Goal: Transaction & Acquisition: Purchase product/service

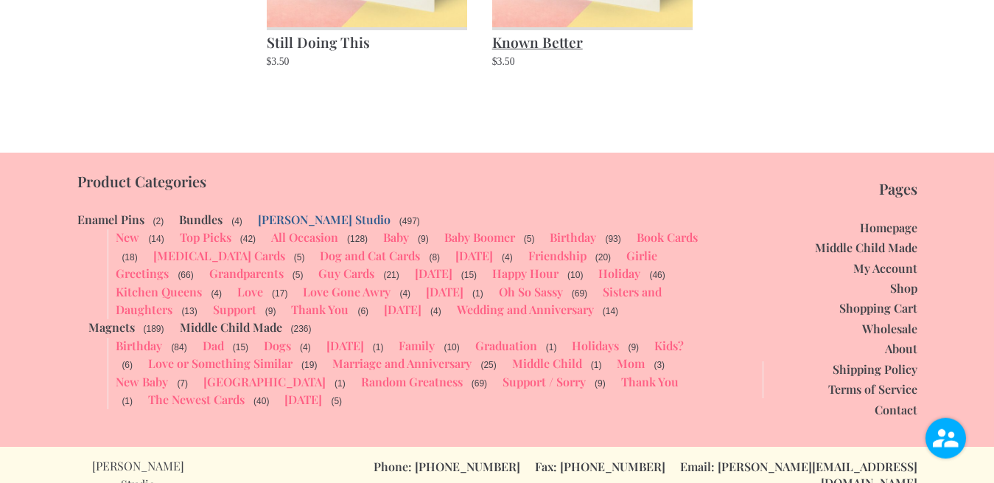
scroll to position [1845, 0]
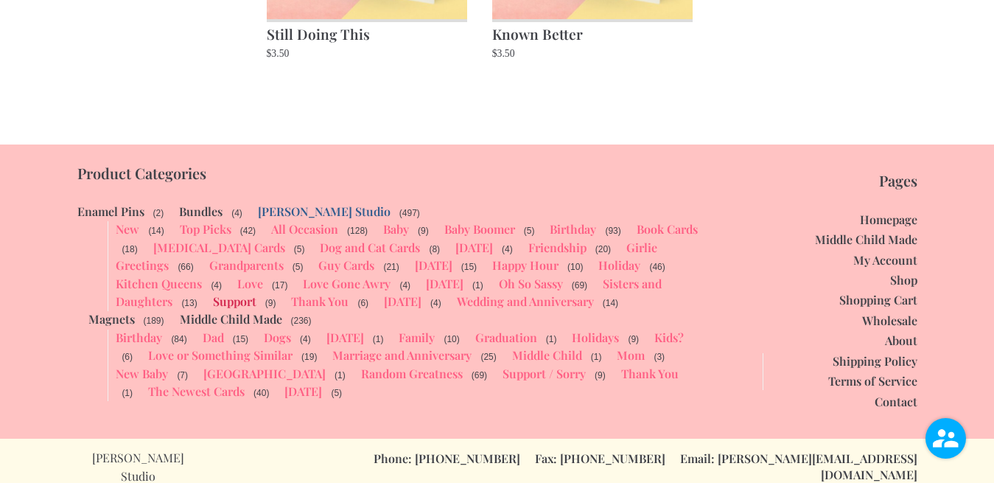
click at [238, 299] on link "Support" at bounding box center [234, 300] width 43 height 15
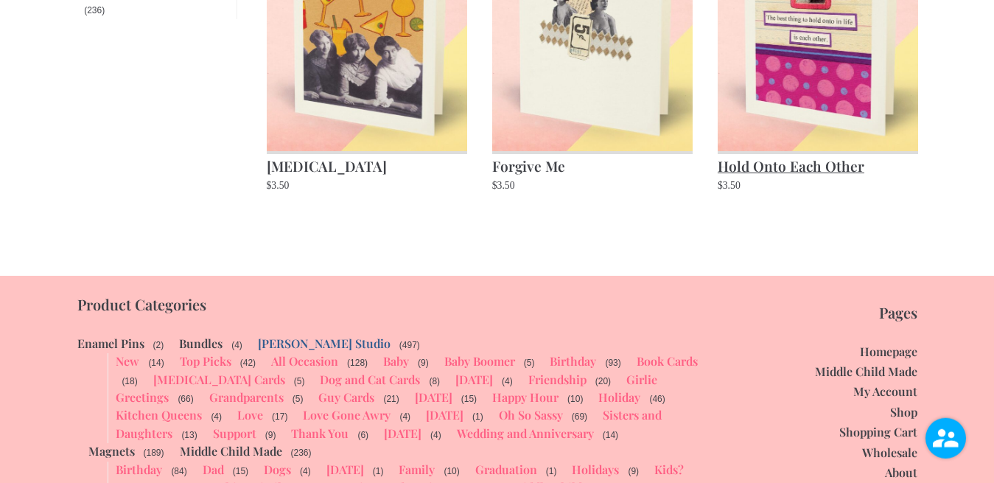
scroll to position [1161, 0]
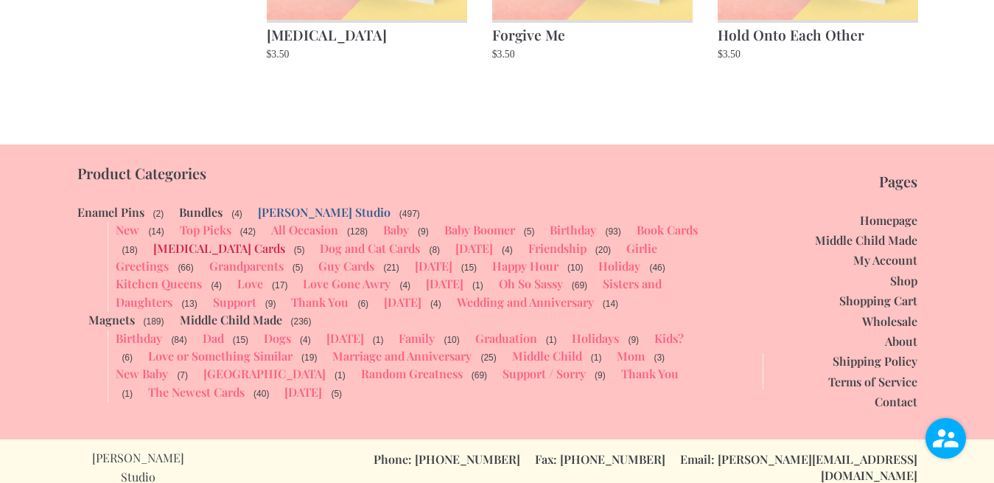
click at [239, 245] on link "[MEDICAL_DATA] Cards" at bounding box center [219, 247] width 132 height 15
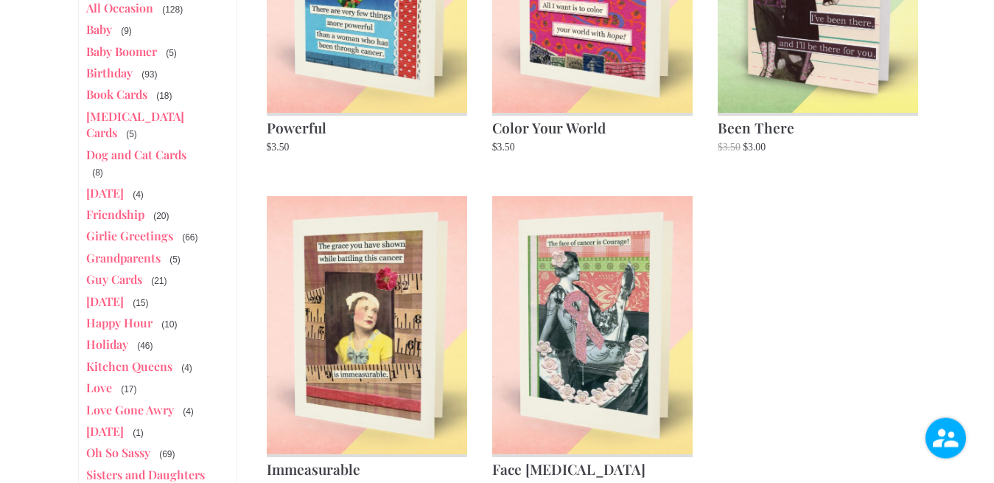
scroll to position [451, 0]
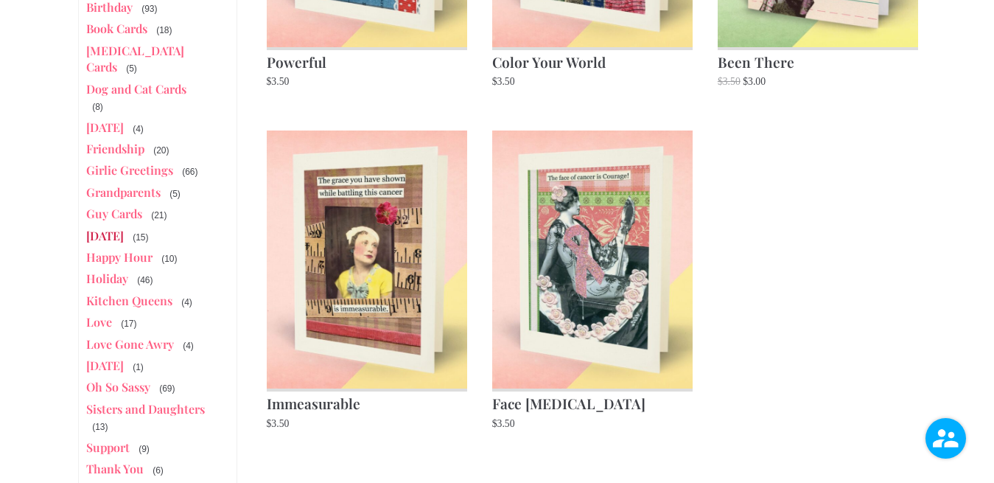
click at [124, 228] on link "[DATE]" at bounding box center [105, 235] width 38 height 15
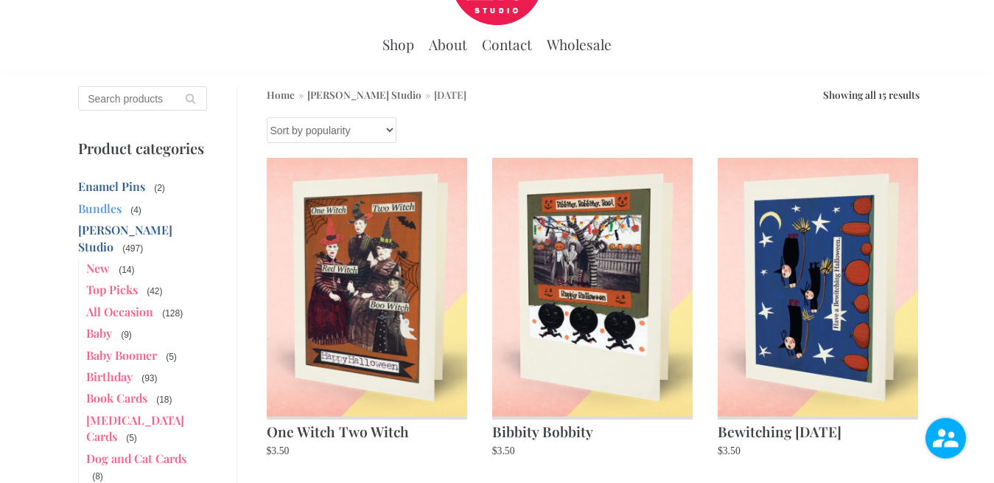
scroll to position [192, 0]
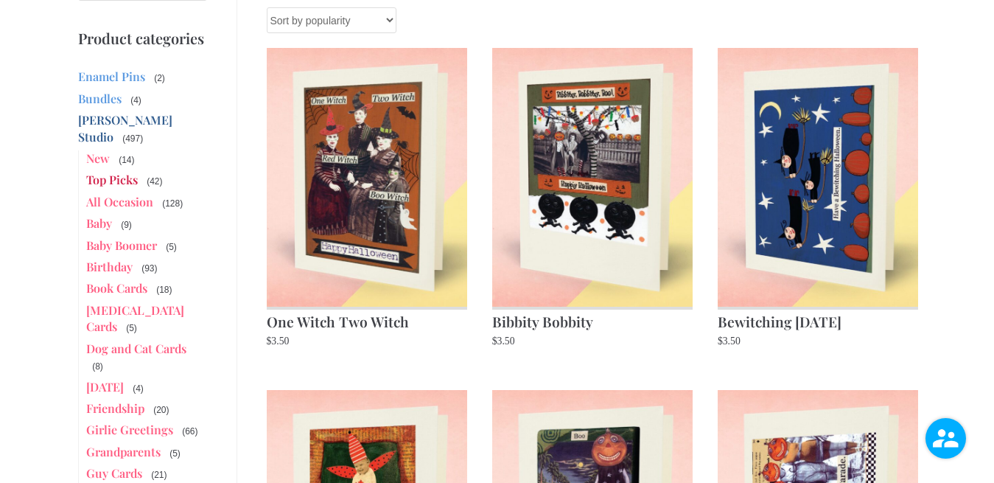
click at [127, 172] on link "Top Picks" at bounding box center [112, 179] width 52 height 15
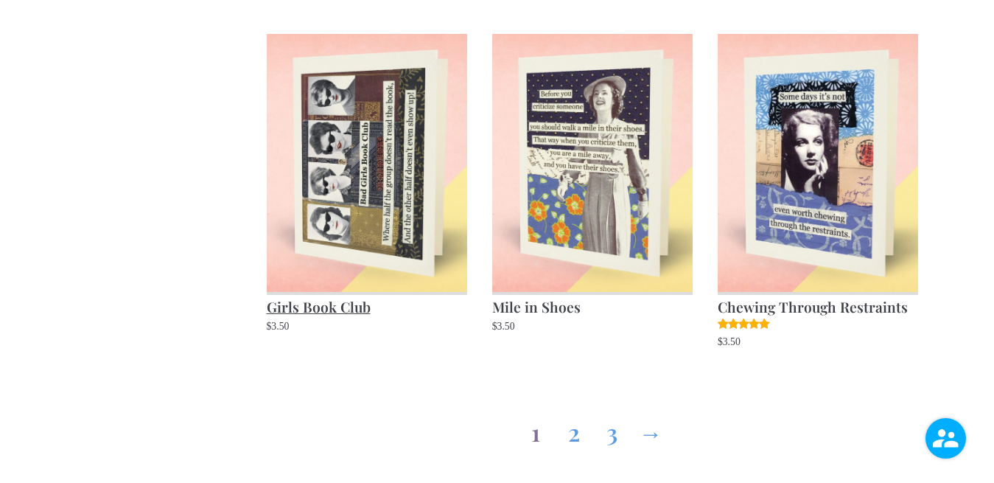
scroll to position [1578, 0]
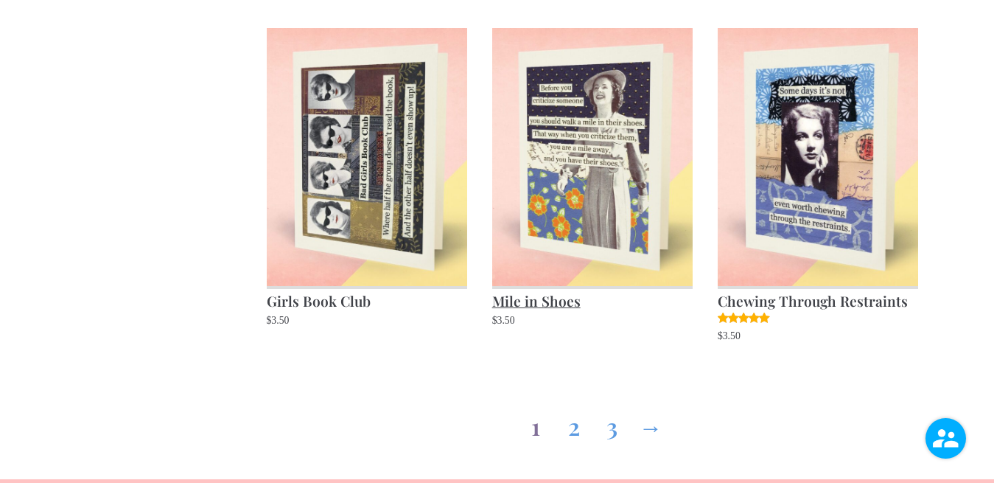
click at [598, 113] on img at bounding box center [592, 157] width 201 height 258
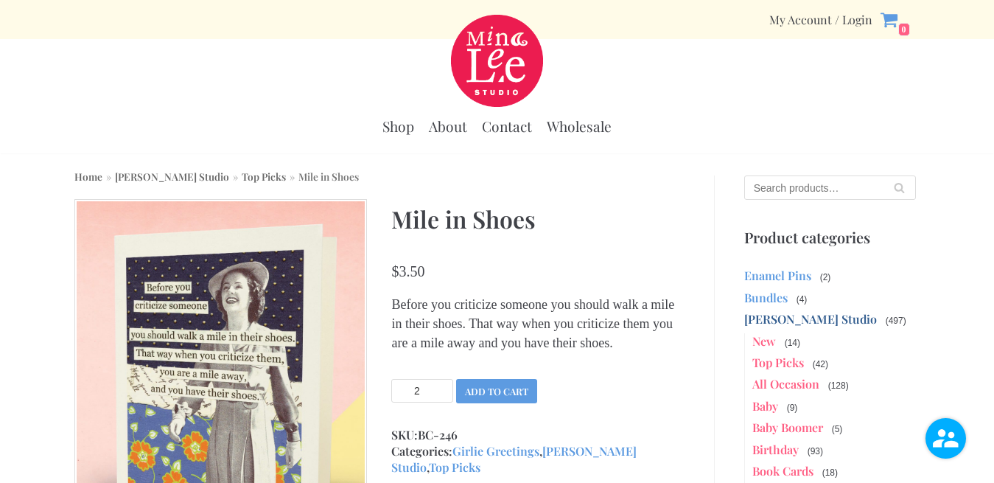
type input "2"
click at [443, 402] on input "2" at bounding box center [422, 391] width 62 height 24
click at [483, 403] on button "Add to cart" at bounding box center [496, 391] width 81 height 24
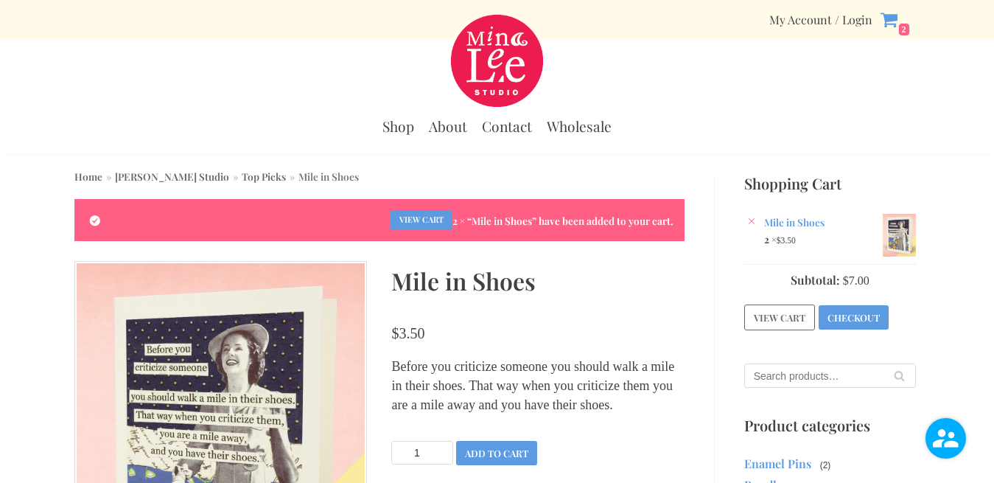
click at [242, 180] on link "Top Picks" at bounding box center [264, 175] width 44 height 13
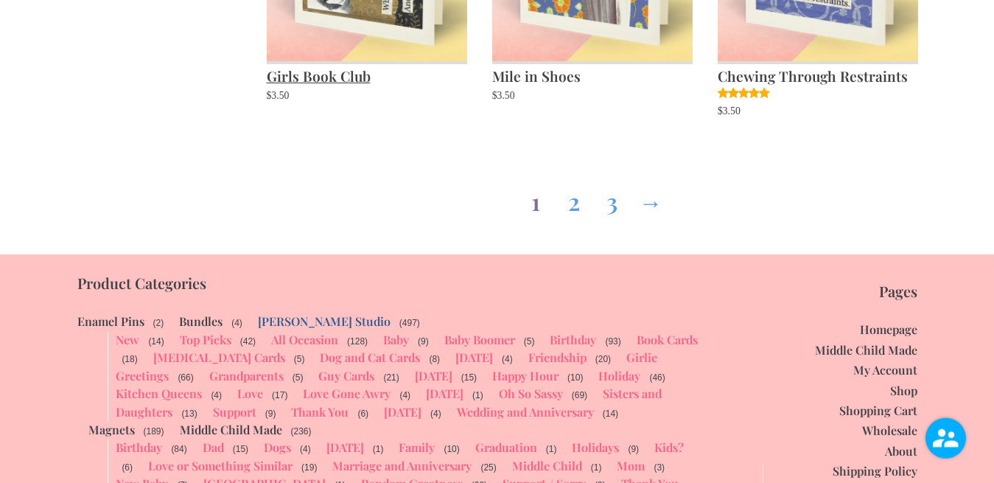
scroll to position [1803, 0]
click at [572, 208] on link "2" at bounding box center [574, 197] width 24 height 53
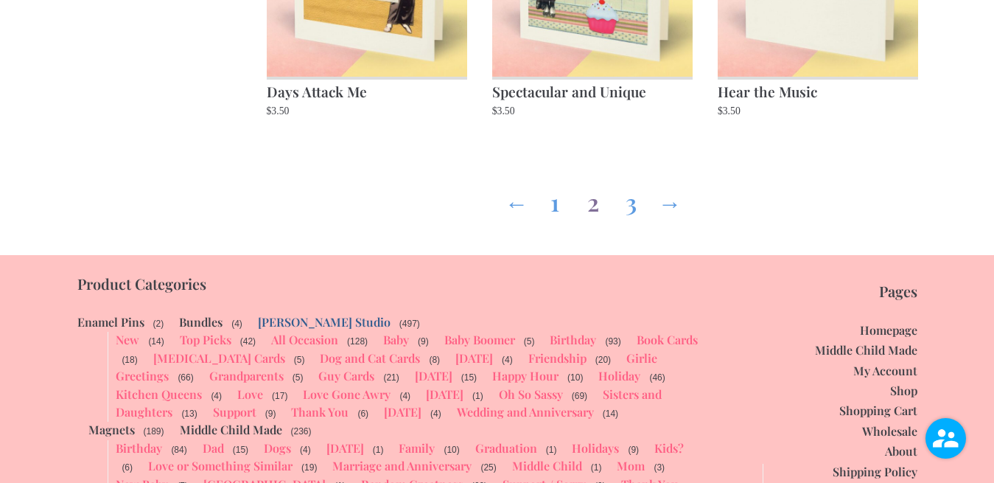
scroll to position [1803, 0]
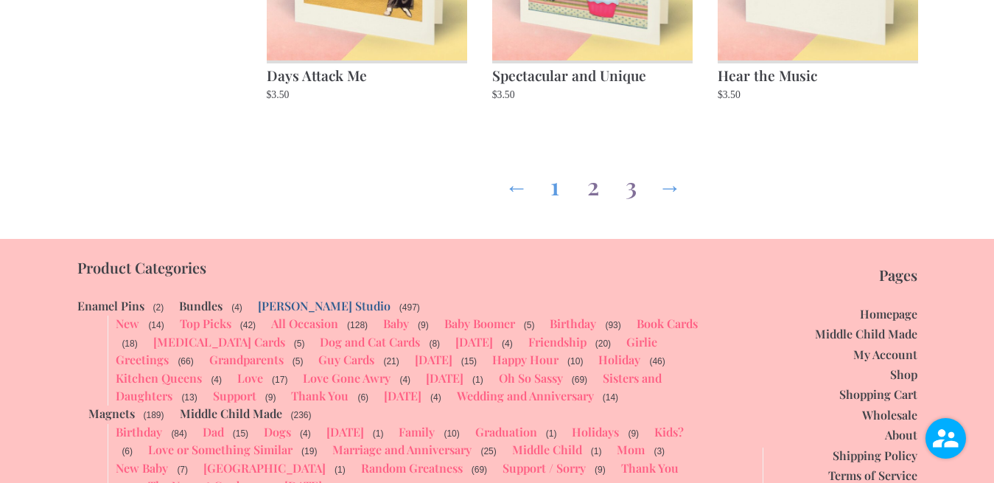
click at [633, 190] on link "3" at bounding box center [632, 182] width 24 height 53
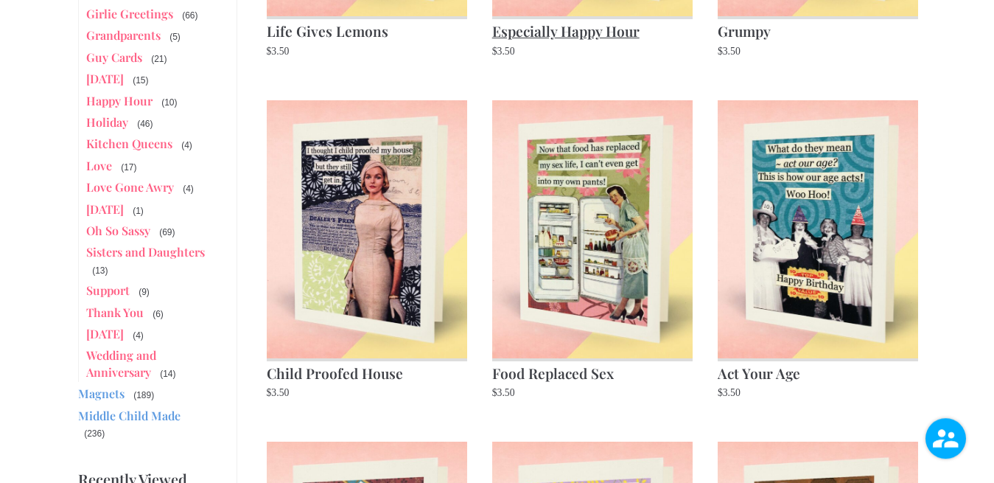
scroll to position [827, 0]
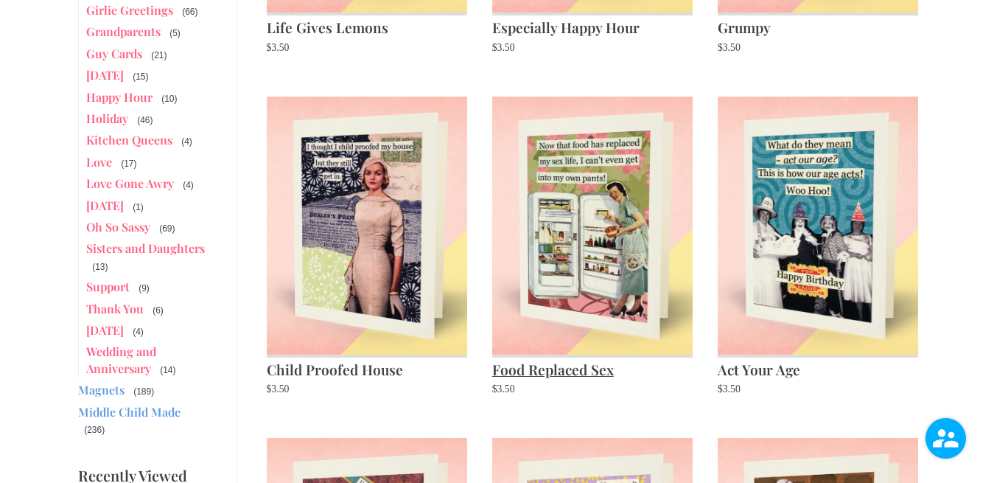
click at [583, 240] on img at bounding box center [592, 226] width 201 height 258
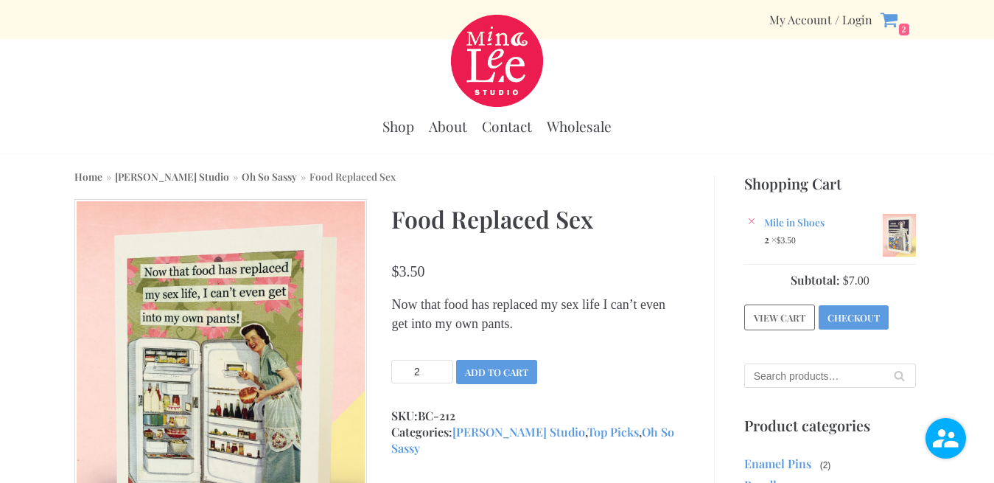
type input "2"
click at [441, 369] on input "2" at bounding box center [422, 371] width 62 height 24
click at [510, 374] on button "Add to cart" at bounding box center [496, 371] width 81 height 24
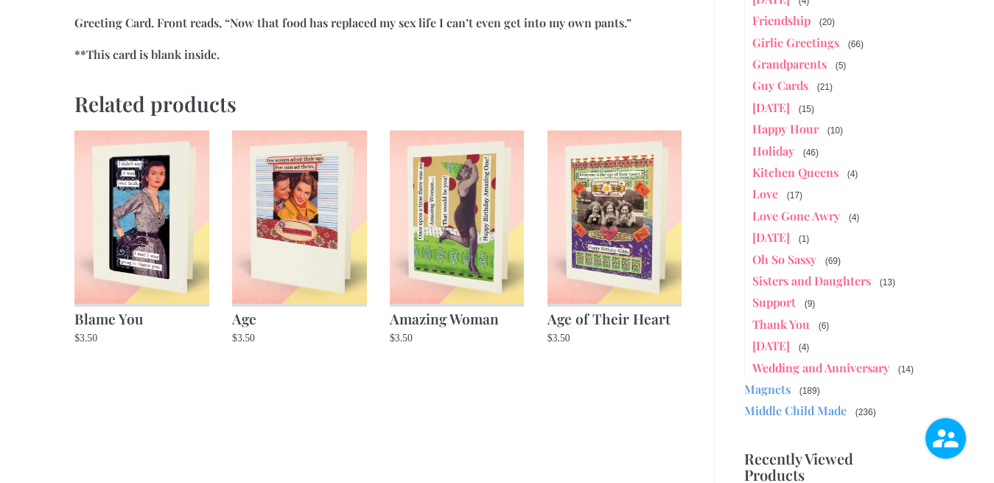
scroll to position [751, 0]
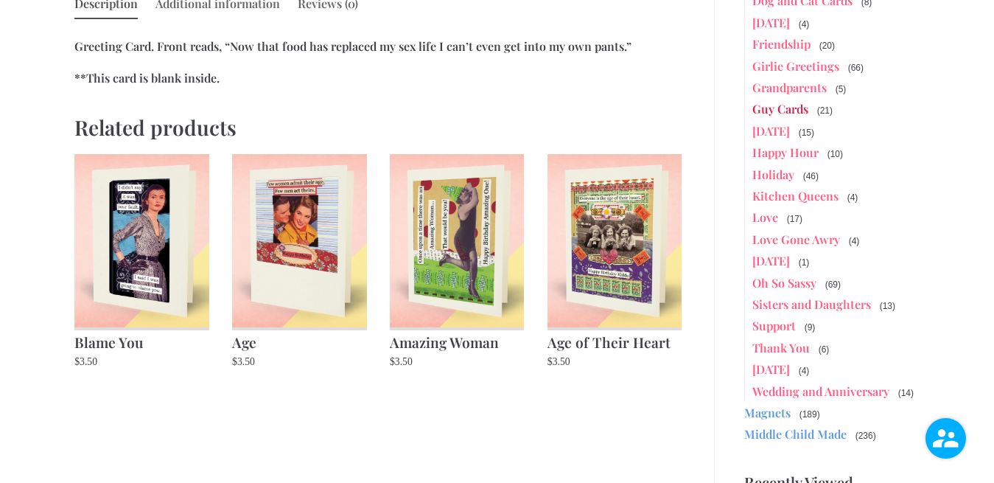
click at [776, 110] on link "Guy Cards" at bounding box center [780, 108] width 56 height 15
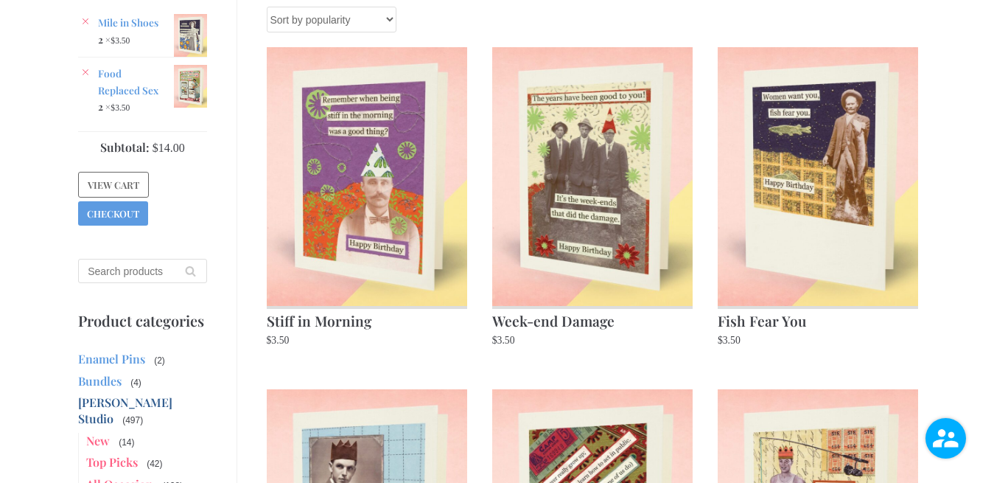
scroll to position [225, 0]
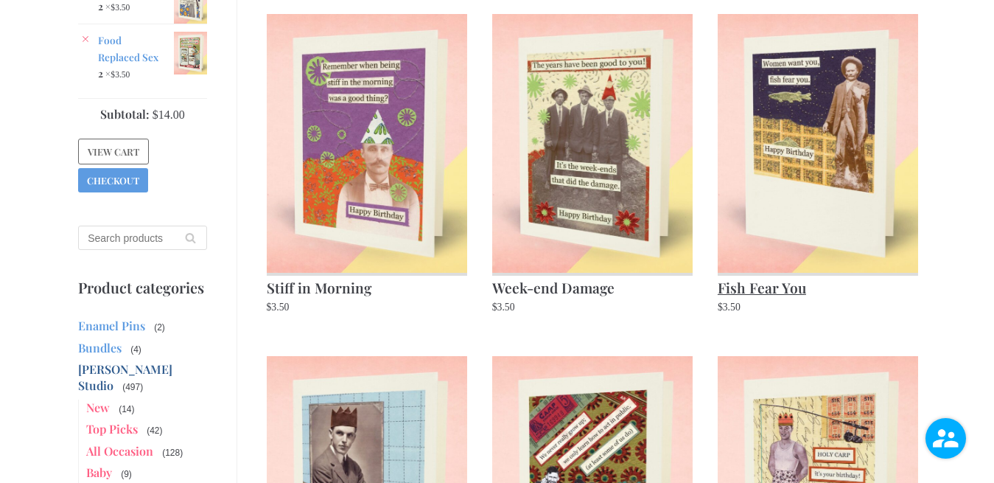
click at [857, 177] on img at bounding box center [817, 143] width 201 height 258
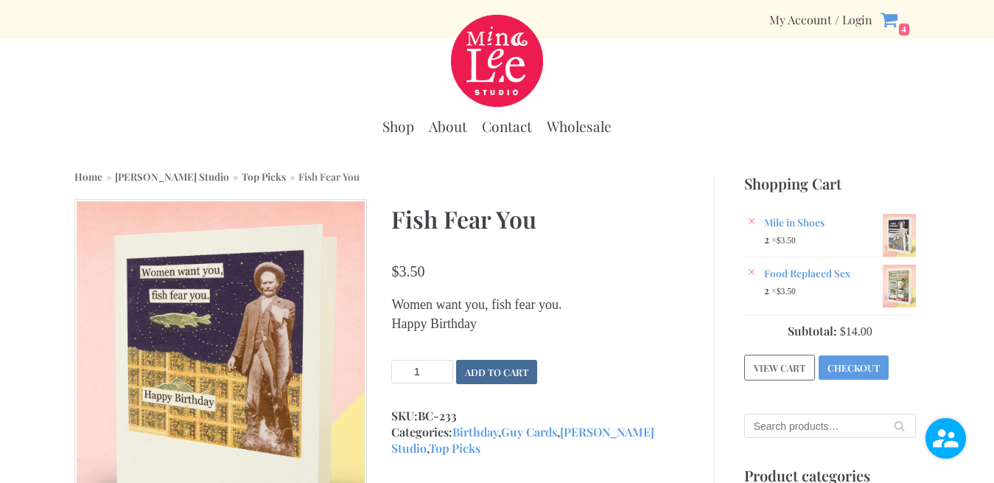
click at [488, 367] on button "Add to cart" at bounding box center [496, 371] width 81 height 24
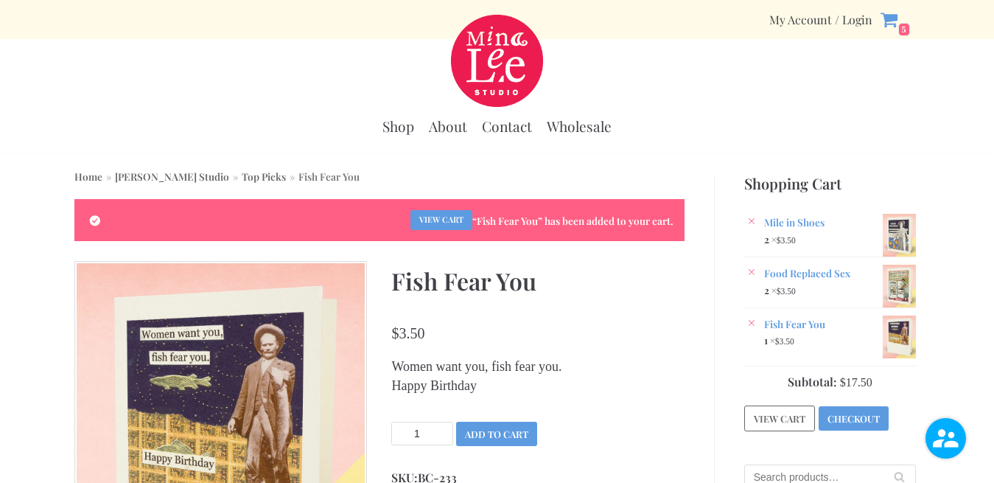
click at [242, 178] on link "Top Picks" at bounding box center [264, 175] width 44 height 13
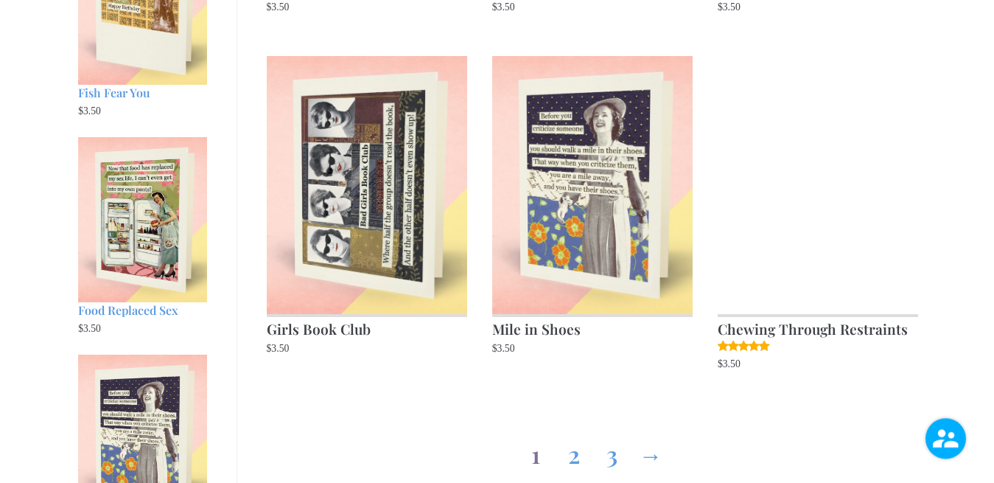
scroll to position [1578, 0]
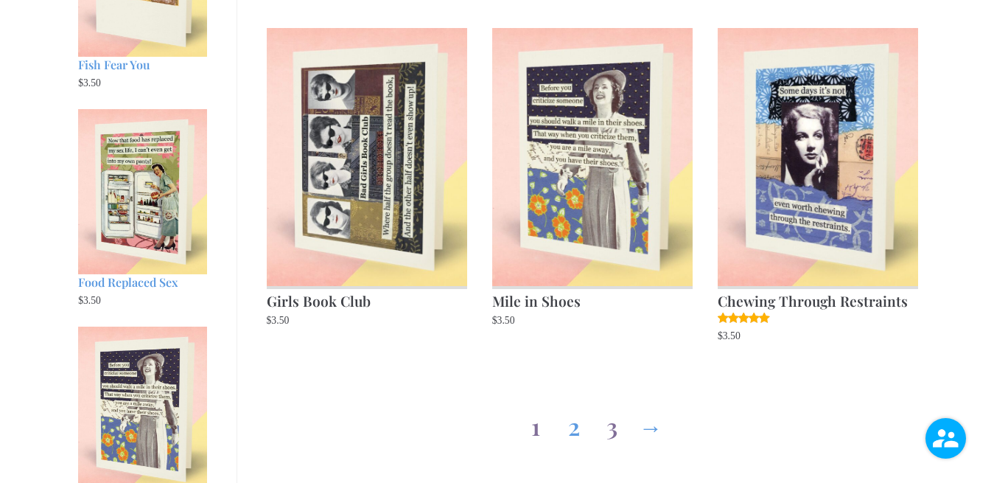
click at [611, 429] on link "3" at bounding box center [612, 422] width 24 height 53
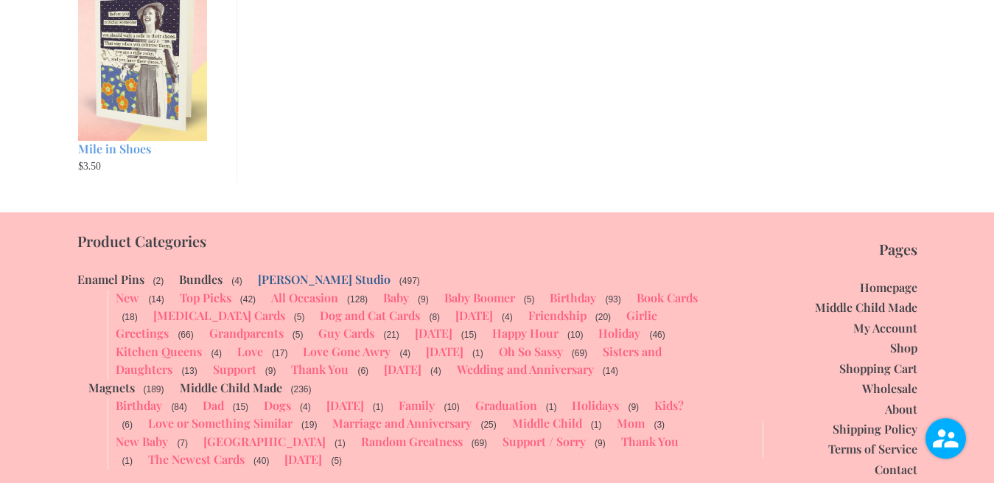
scroll to position [1954, 0]
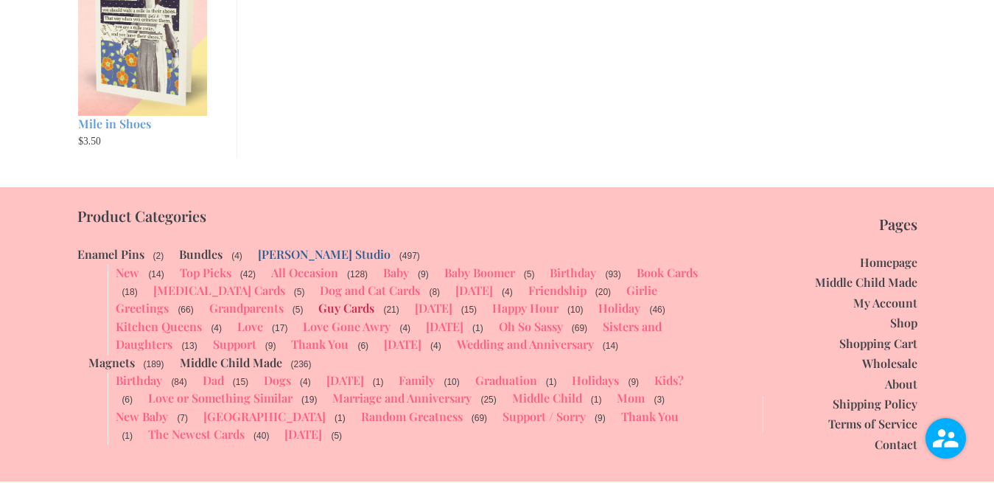
click at [318, 300] on link "Guy Cards" at bounding box center [346, 307] width 56 height 15
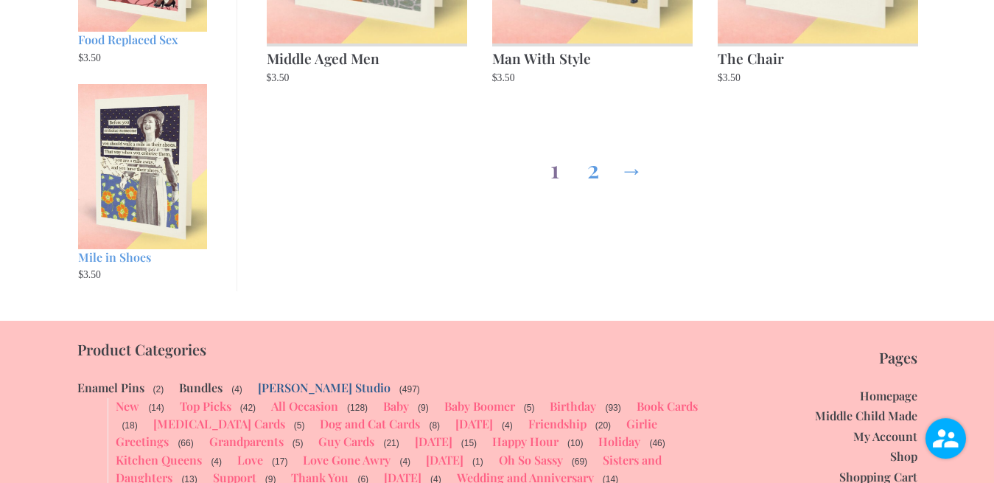
scroll to position [1878, 0]
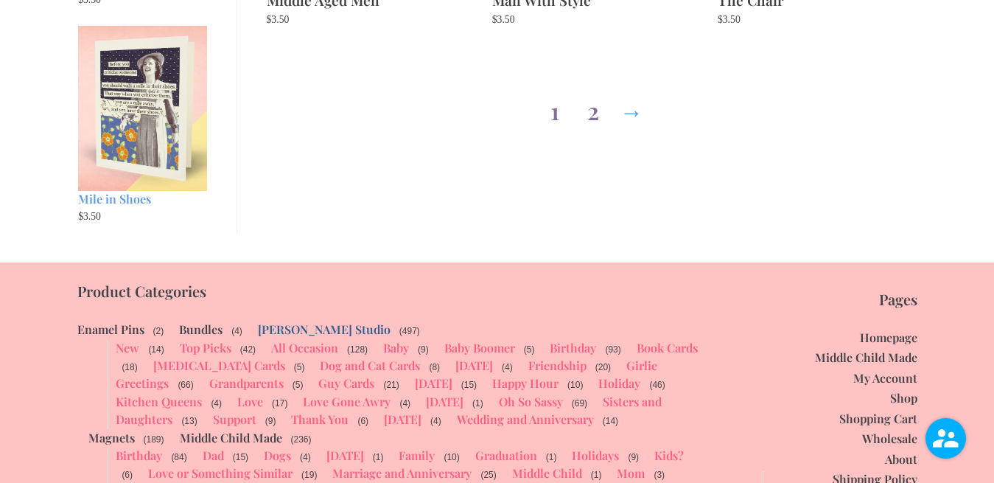
click at [593, 117] on link "2" at bounding box center [593, 107] width 24 height 53
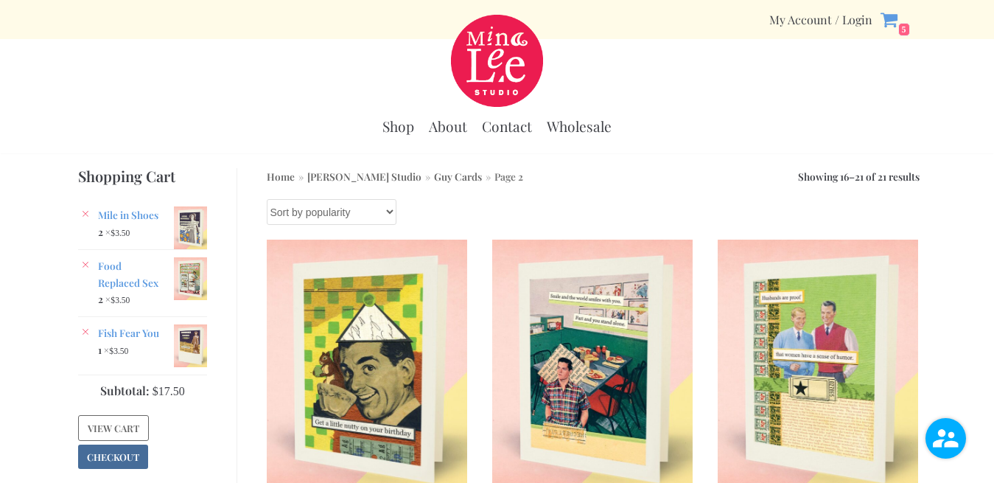
click at [105, 453] on link "Checkout" at bounding box center [113, 456] width 70 height 24
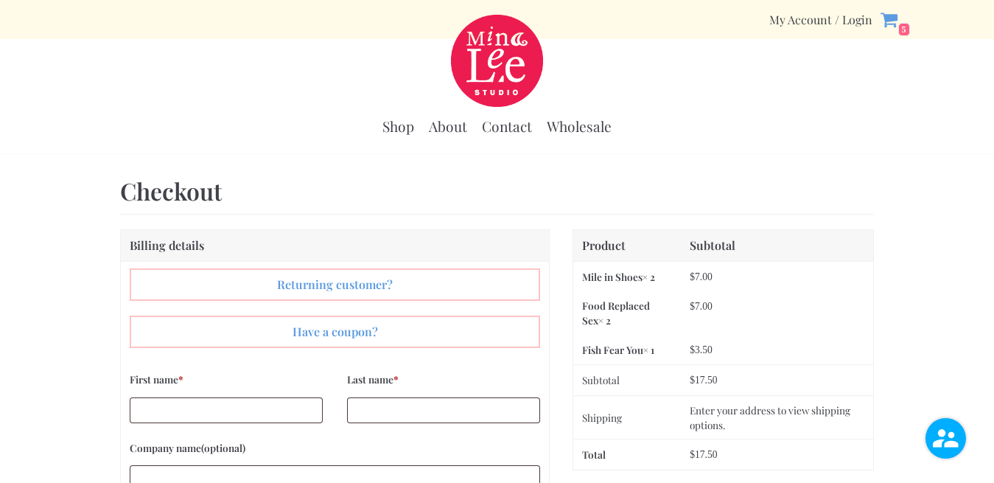
select select "WI"
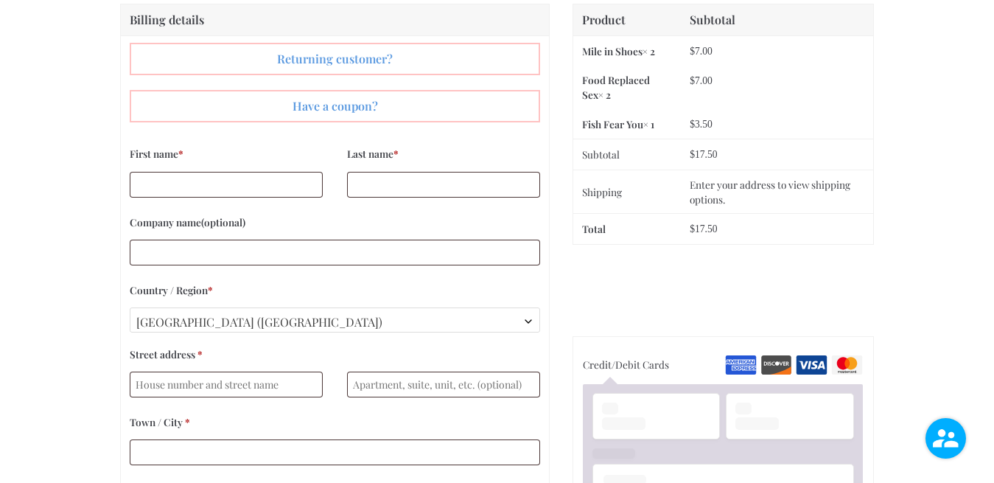
scroll to position [150, 0]
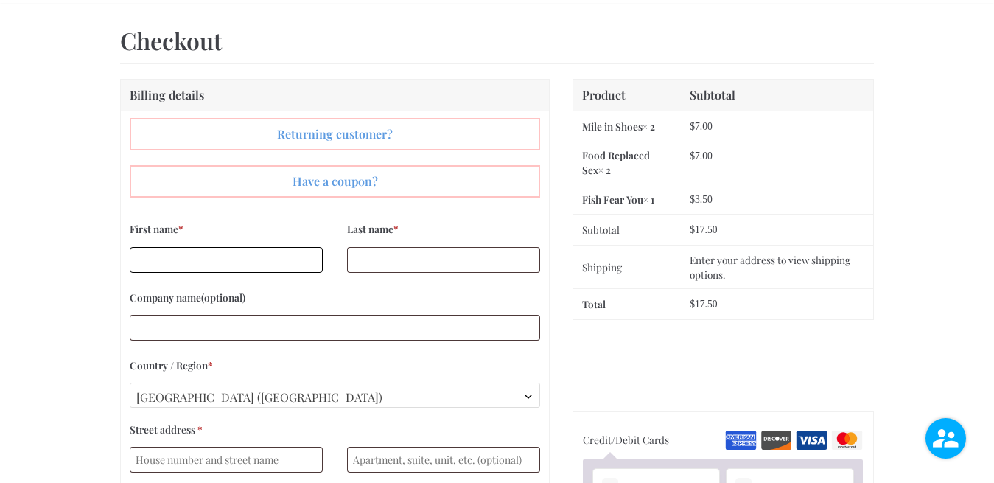
click at [234, 259] on input "First name *" at bounding box center [226, 260] width 193 height 26
click at [181, 259] on input "First name *" at bounding box center [226, 260] width 193 height 26
type input "Mary"
type input "Hill"
type input "247 Indian Hills Drive"
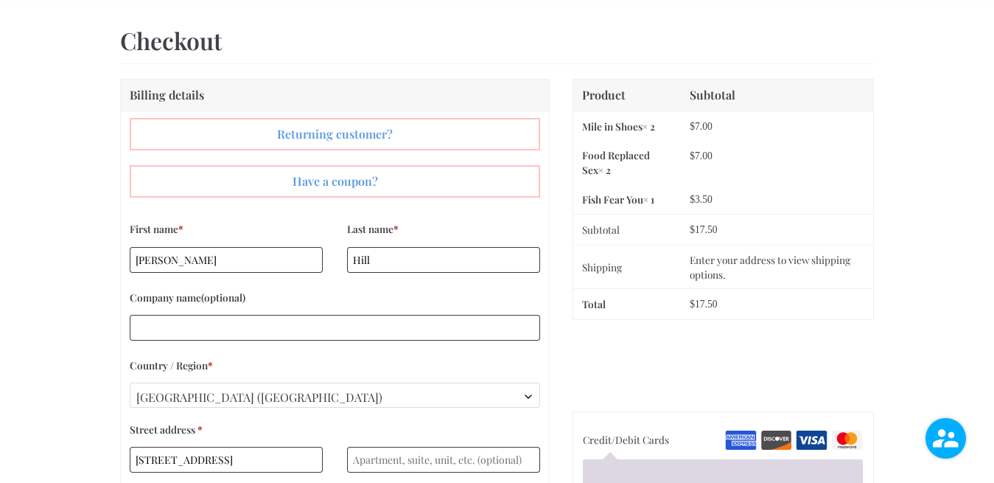
type input "Bowling Green"
select select "KY"
type input "42103"
type input "+18086344968"
type input "maryannhill626@icloud.com"
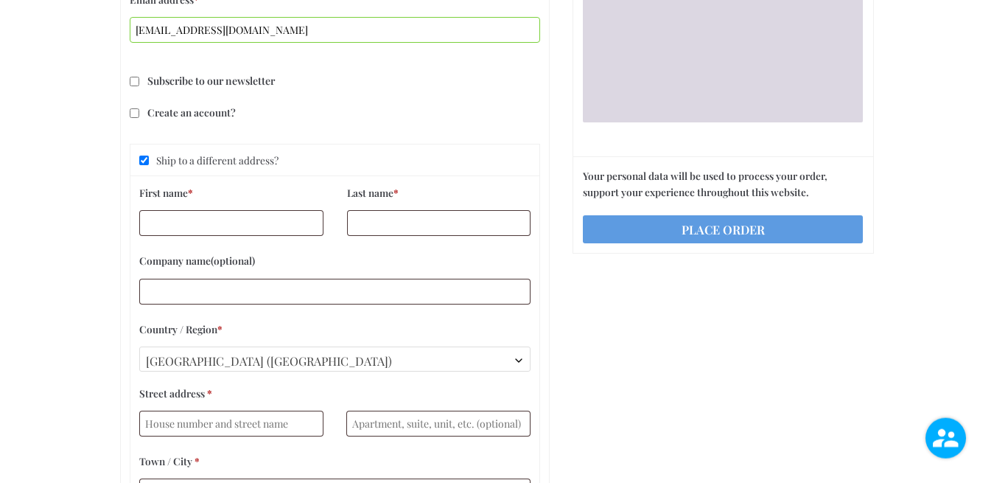
scroll to position [955, 0]
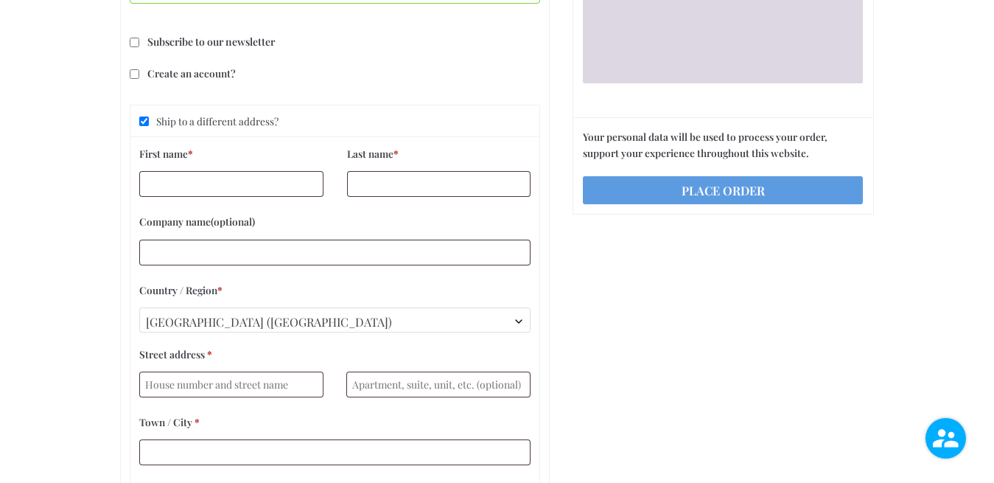
click at [144, 122] on input "Ship to a different address?" at bounding box center [144, 121] width 10 height 10
checkbox input "false"
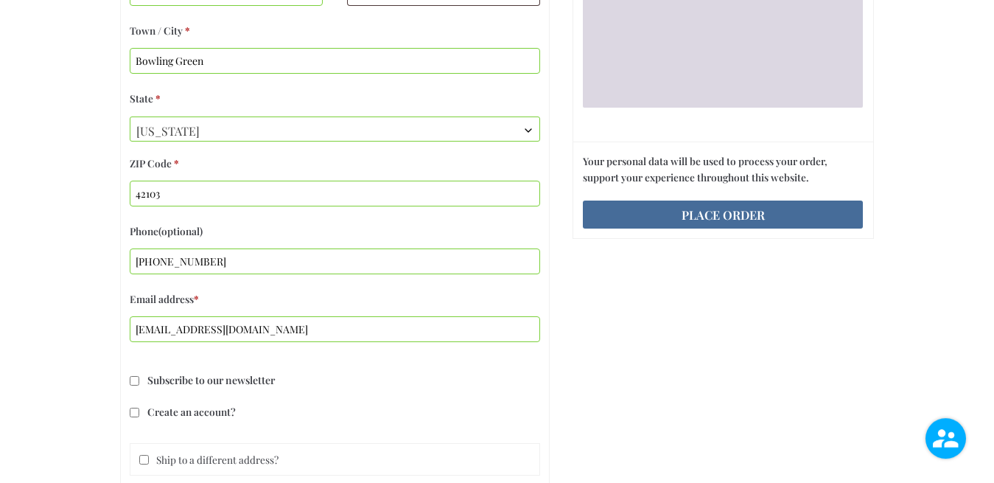
scroll to position [579, 0]
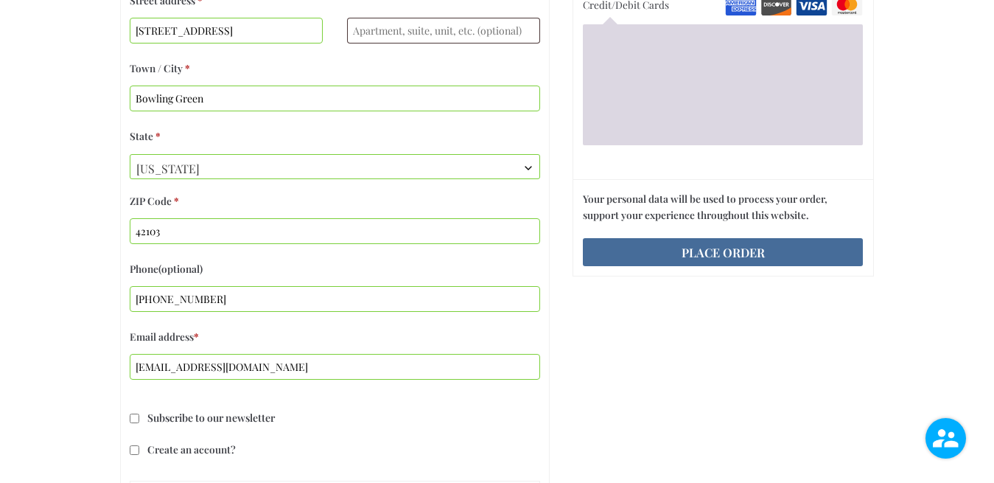
click at [714, 242] on button "Place order" at bounding box center [723, 252] width 280 height 28
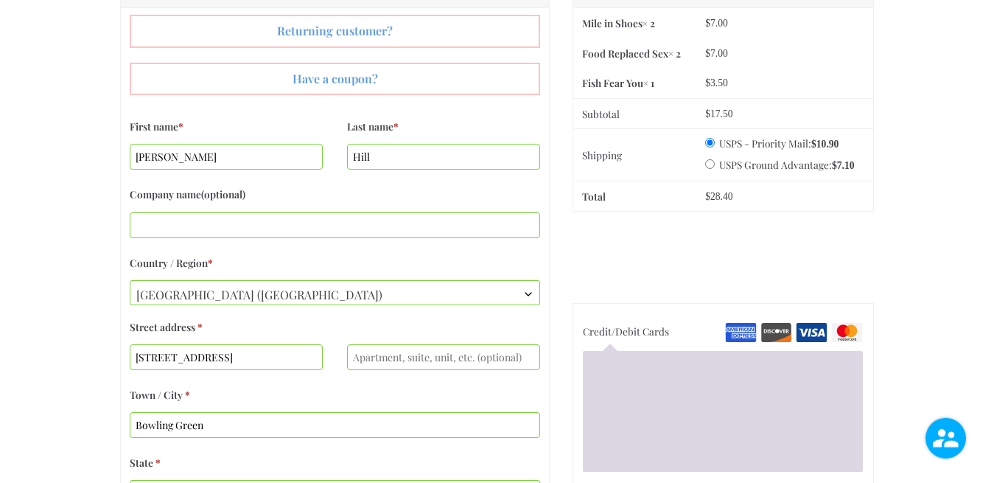
scroll to position [681, 0]
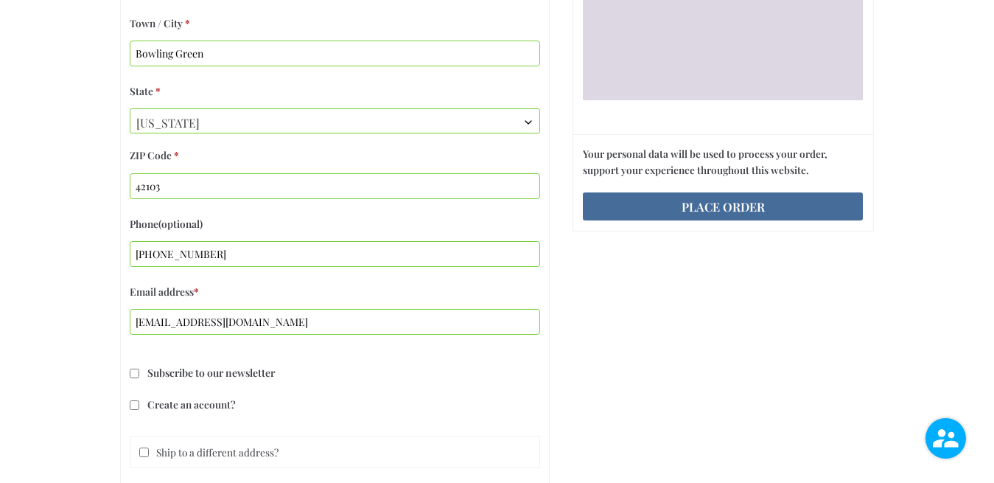
click at [747, 204] on button "Place order" at bounding box center [723, 206] width 280 height 28
